Goal: Transaction & Acquisition: Purchase product/service

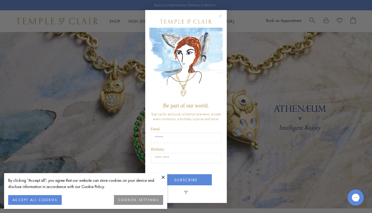
click at [219, 16] on circle "Close dialog" at bounding box center [220, 16] width 7 height 7
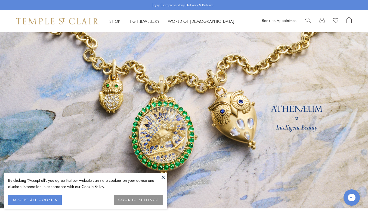
click at [164, 177] on button at bounding box center [163, 178] width 8 height 8
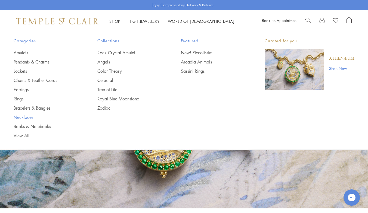
click at [30, 116] on link "Necklaces" at bounding box center [45, 117] width 62 height 6
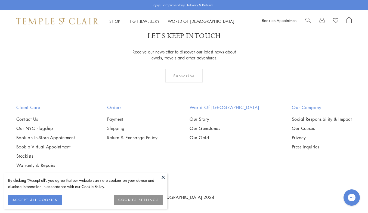
scroll to position [947, 0]
click at [163, 177] on button at bounding box center [163, 178] width 8 height 8
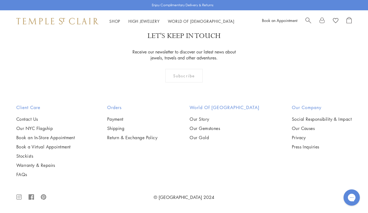
scroll to position [1614, 0]
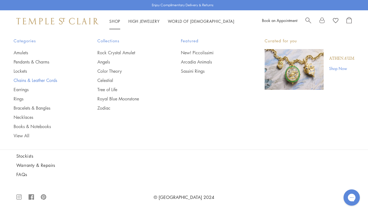
click at [33, 78] on link "Chains & Leather Cords" at bounding box center [45, 81] width 62 height 6
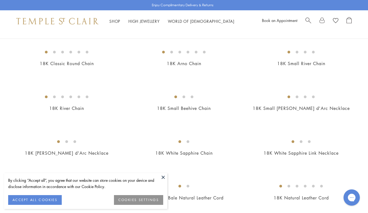
scroll to position [213, 0]
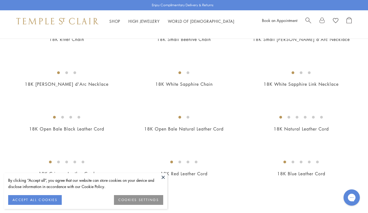
click at [0, 0] on img at bounding box center [0, 0] width 0 height 0
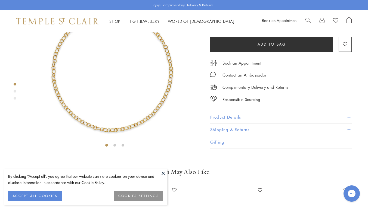
scroll to position [56, 0]
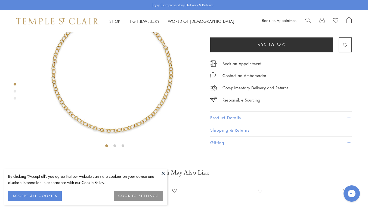
click at [162, 174] on button at bounding box center [163, 173] width 8 height 8
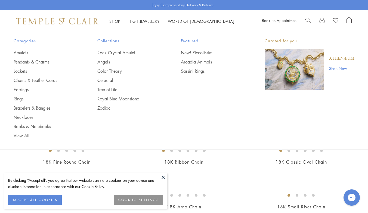
click at [110, 20] on link "Shop Shop" at bounding box center [114, 20] width 11 height 5
click at [24, 128] on link "Books & Notebooks" at bounding box center [45, 127] width 62 height 6
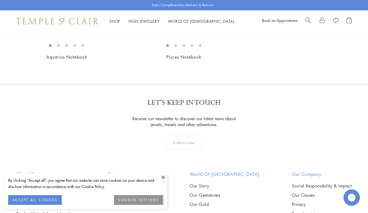
scroll to position [240, 0]
click at [51, 198] on button "ACCEPT ALL COOKIES" at bounding box center [35, 201] width 54 height 10
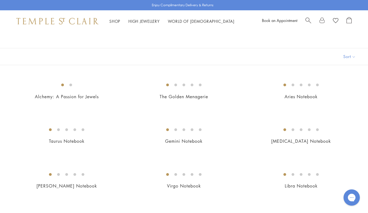
scroll to position [20, 0]
click at [51, 108] on div "Alchemy: A Passion for Jewels $50" at bounding box center [67, 101] width 106 height 14
